Goal: Find specific page/section: Find specific page/section

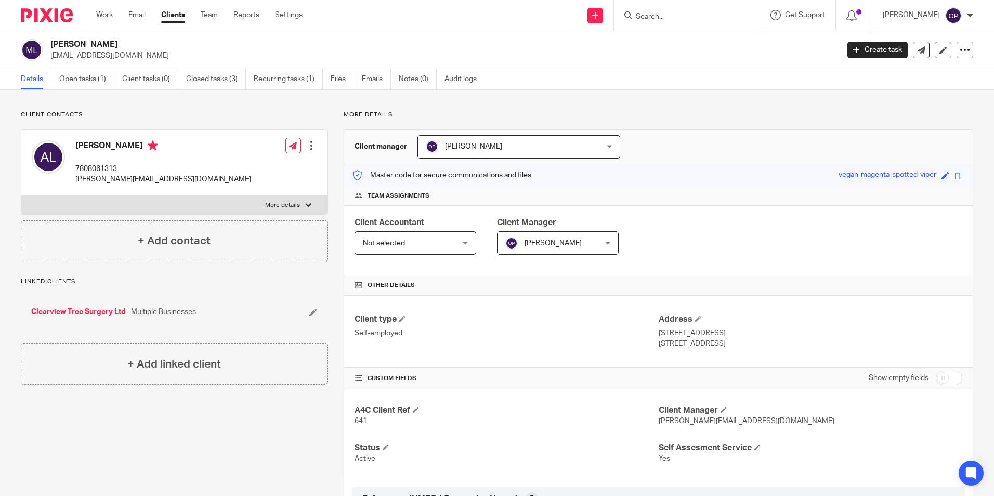
click at [666, 16] on input "Search" at bounding box center [682, 16] width 94 height 9
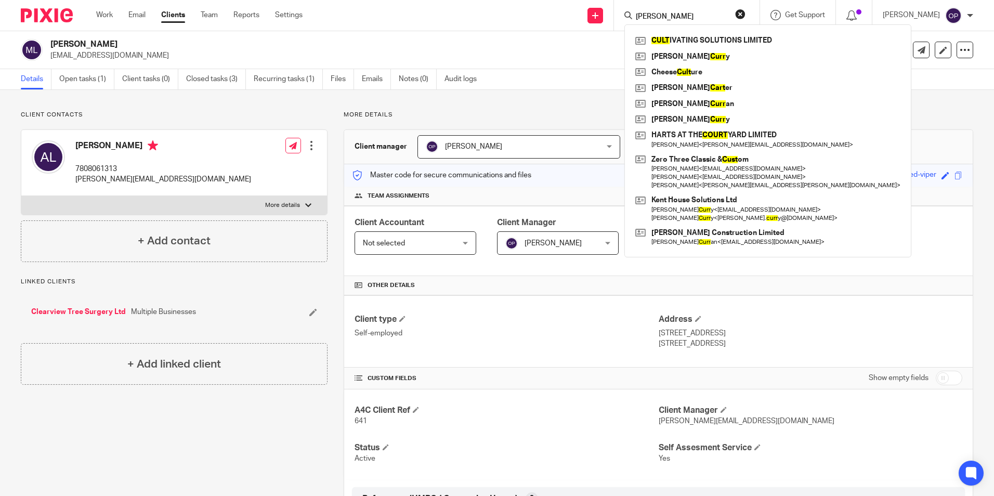
type input "[PERSON_NAME]"
click at [746, 14] on form "[PERSON_NAME]" at bounding box center [690, 15] width 111 height 13
click at [746, 12] on button "reset" at bounding box center [740, 14] width 10 height 10
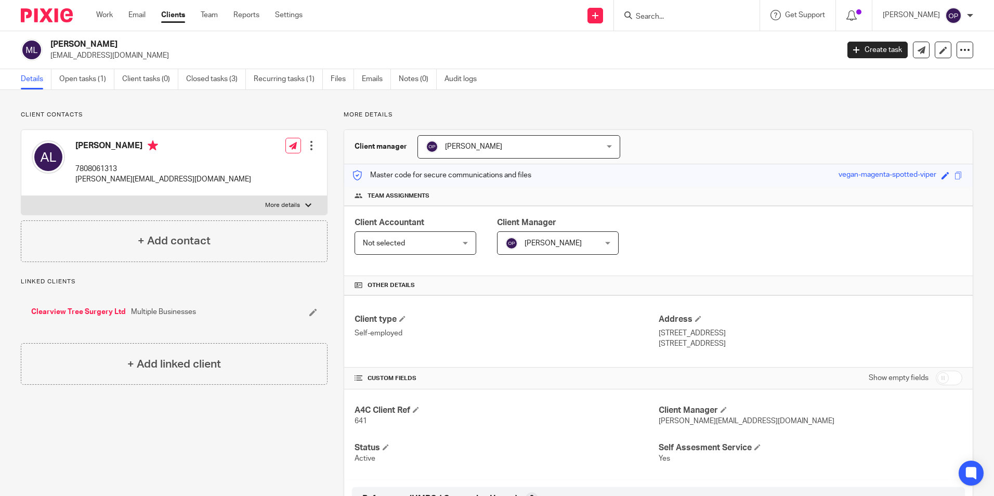
click at [693, 23] on div at bounding box center [687, 15] width 146 height 31
click at [631, 284] on h4 "Other details" at bounding box center [659, 285] width 608 height 8
click at [677, 25] on div at bounding box center [687, 15] width 146 height 31
click at [677, 21] on input "Search" at bounding box center [682, 16] width 94 height 9
click at [680, 12] on input "Search" at bounding box center [682, 16] width 94 height 9
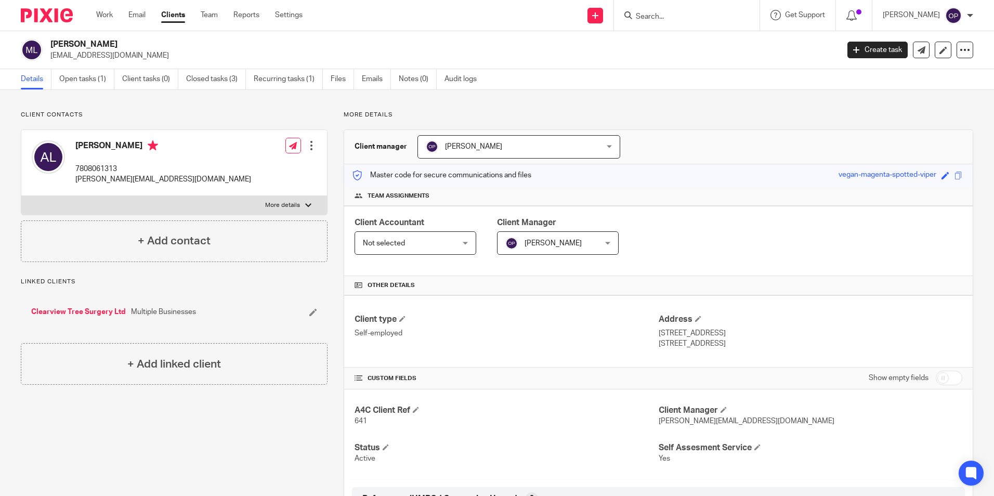
click at [696, 87] on div "Details Open tasks (1) Client tasks (0) Closed tasks (3) Recurring tasks (1) Fi…" at bounding box center [497, 79] width 994 height 21
